Goal: Find specific page/section: Find specific page/section

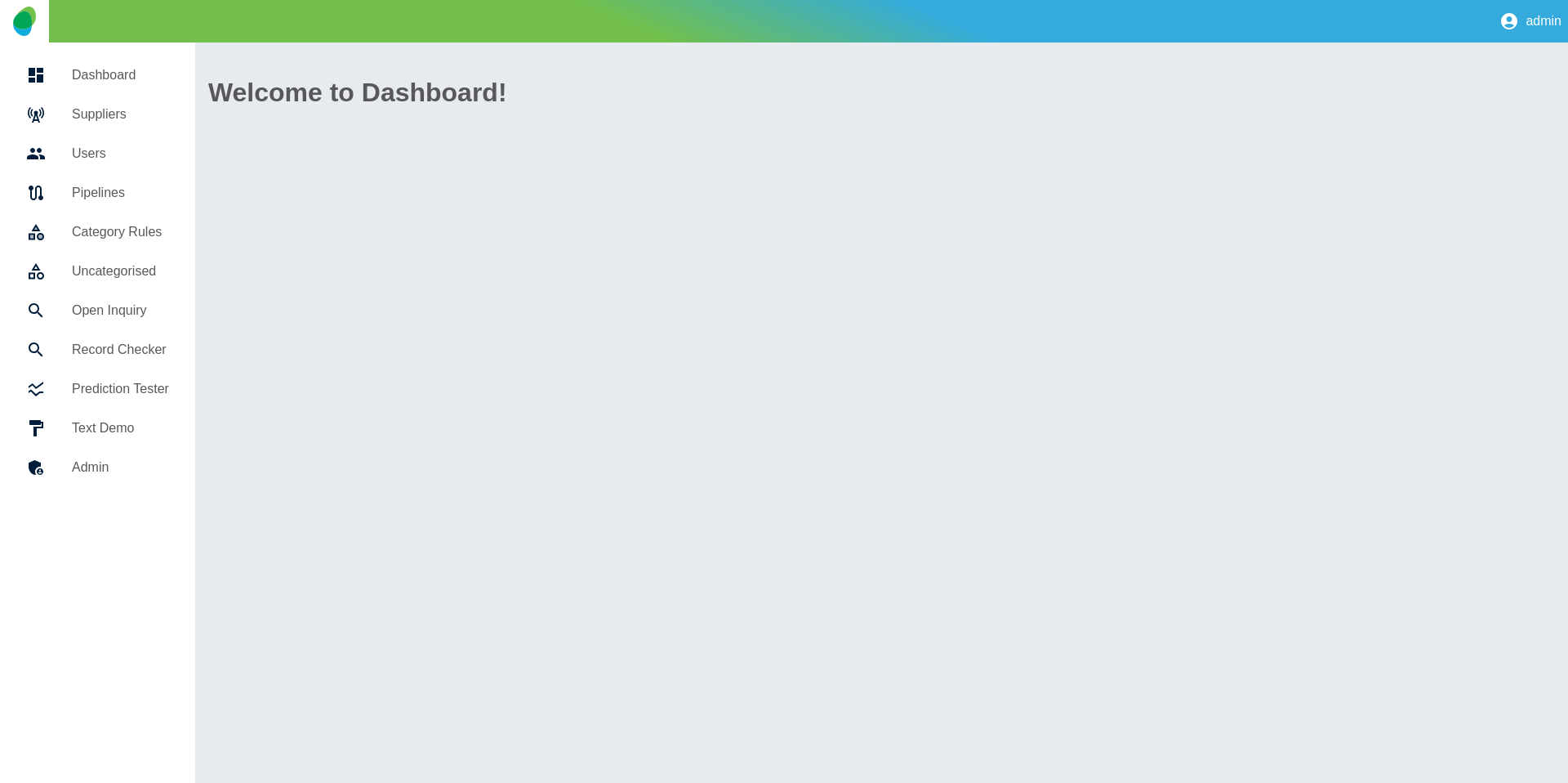
click at [94, 114] on h5 "Suppliers" at bounding box center [121, 114] width 97 height 20
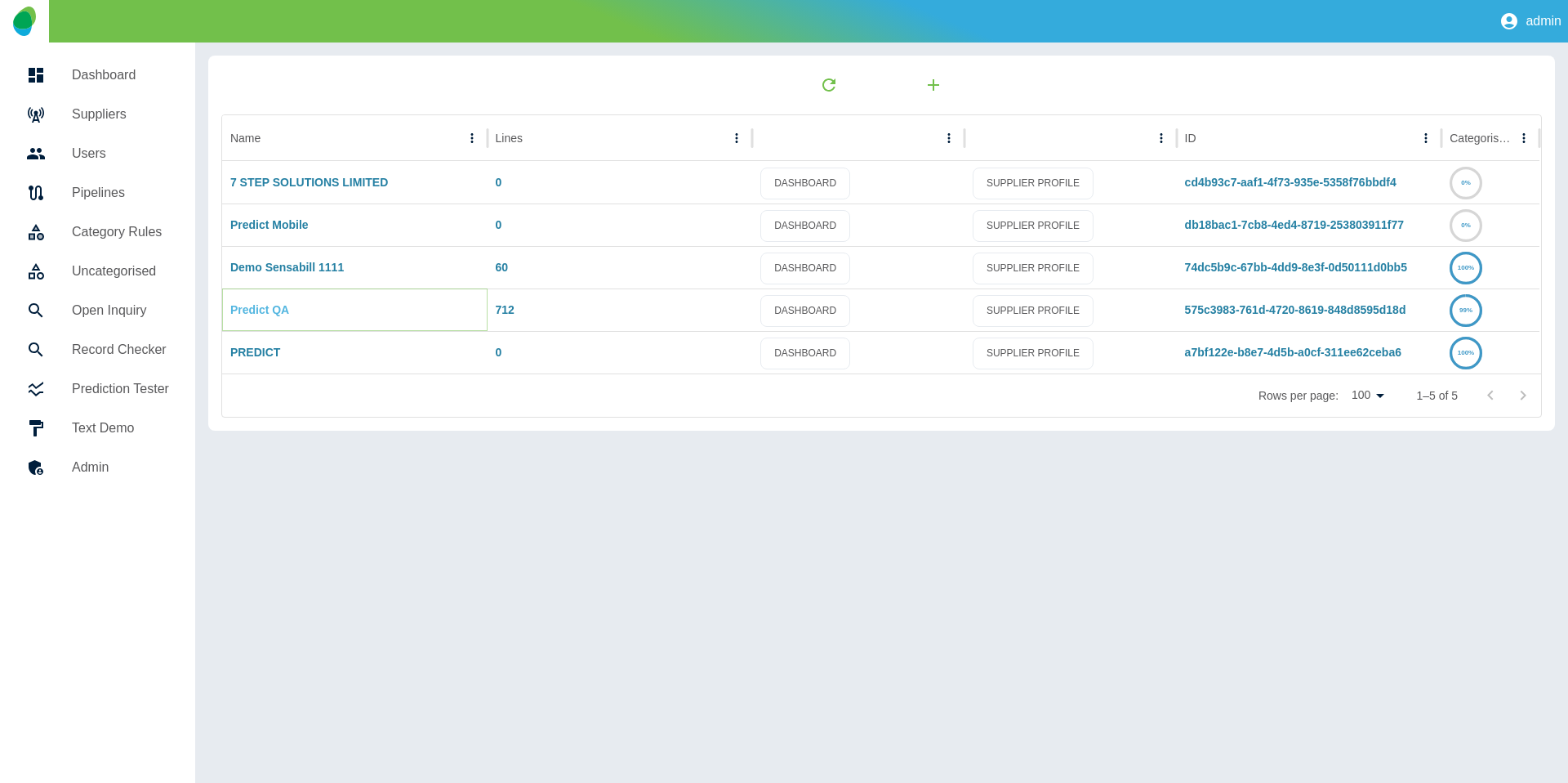
click at [263, 303] on link "Predict QA" at bounding box center [259, 309] width 58 height 13
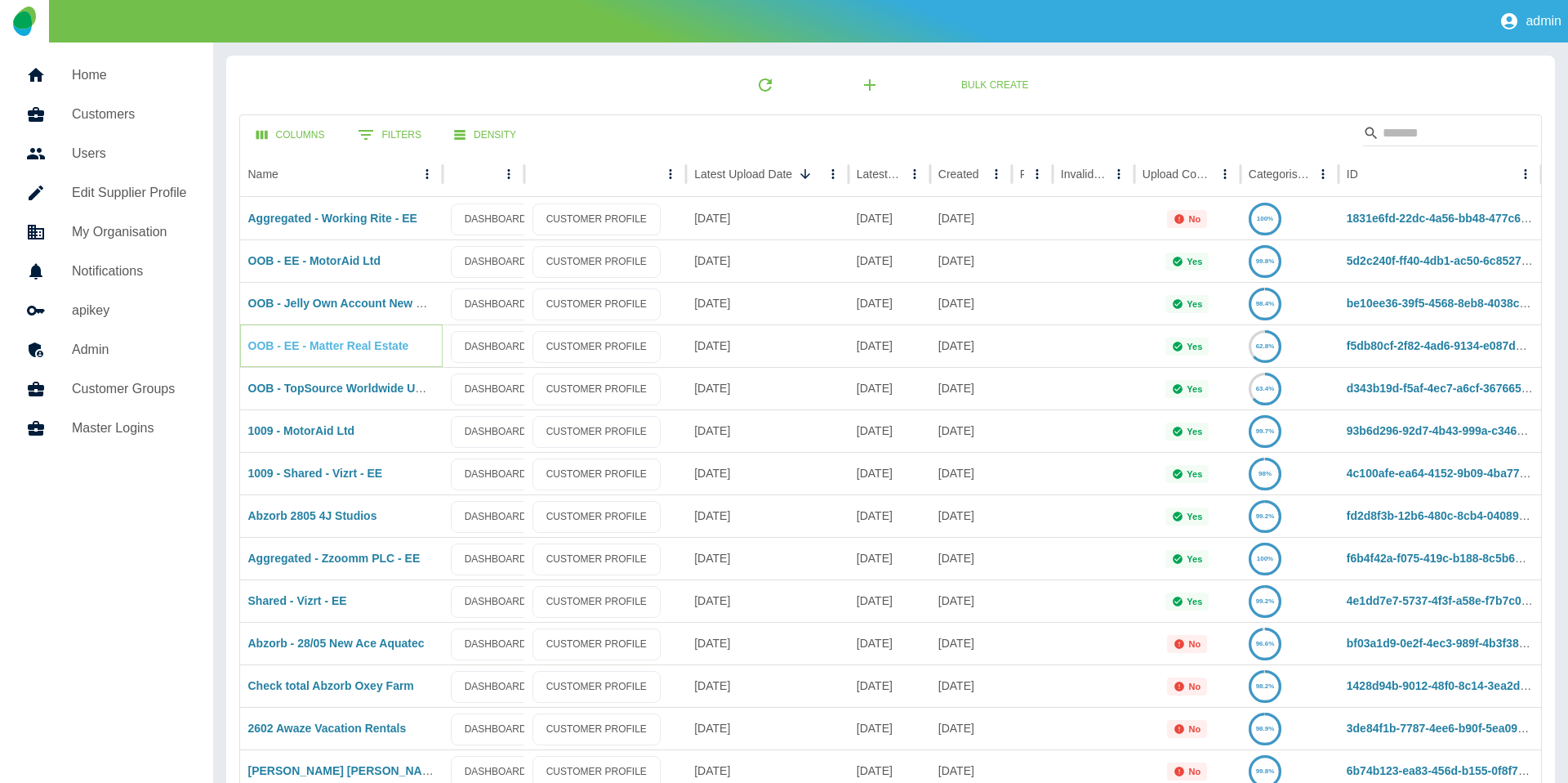
click at [316, 348] on link "OOB - EE - Matter Real Estate" at bounding box center [329, 345] width 161 height 13
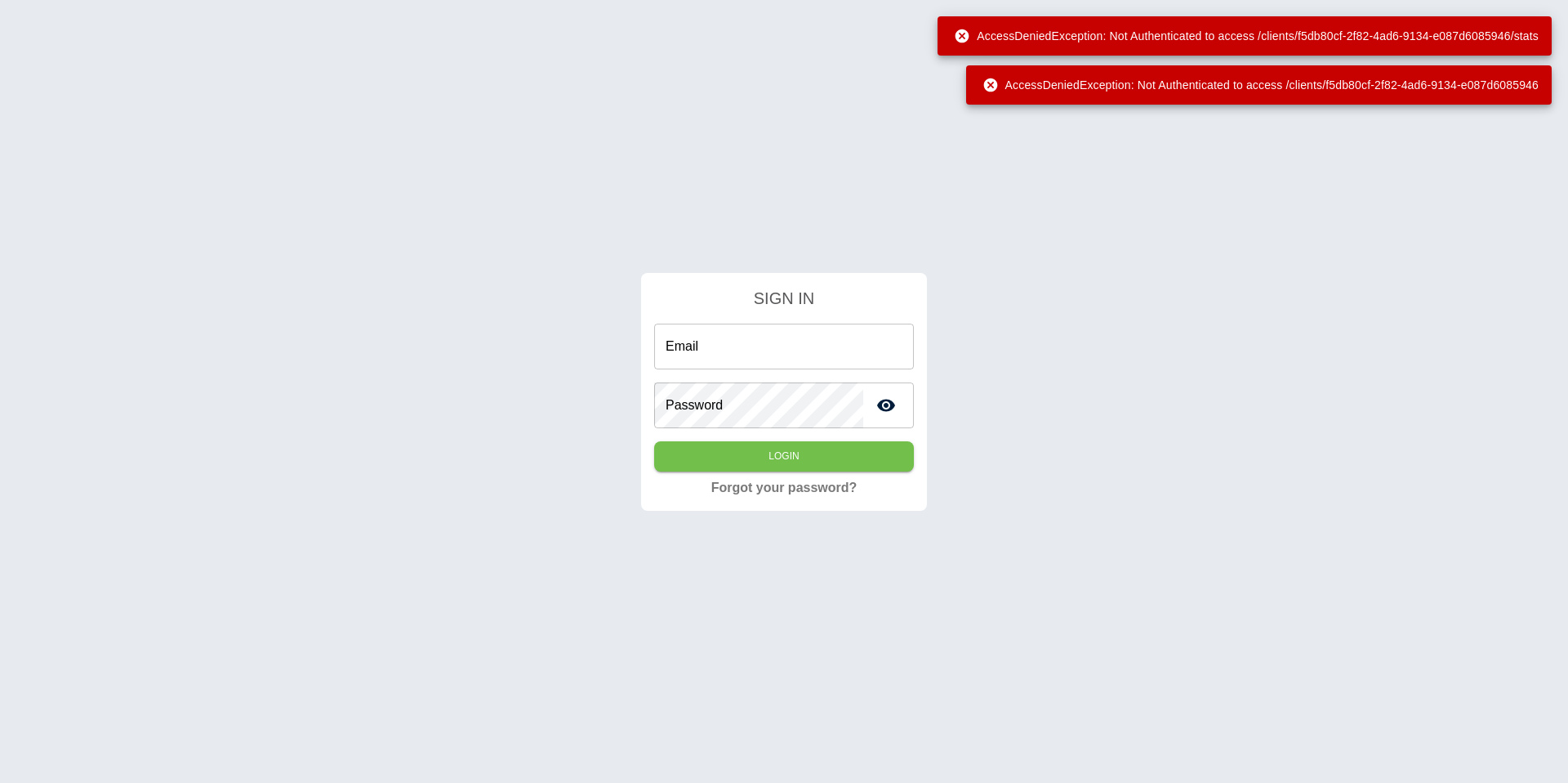
type input "**********"
